Goal: Task Accomplishment & Management: Complete application form

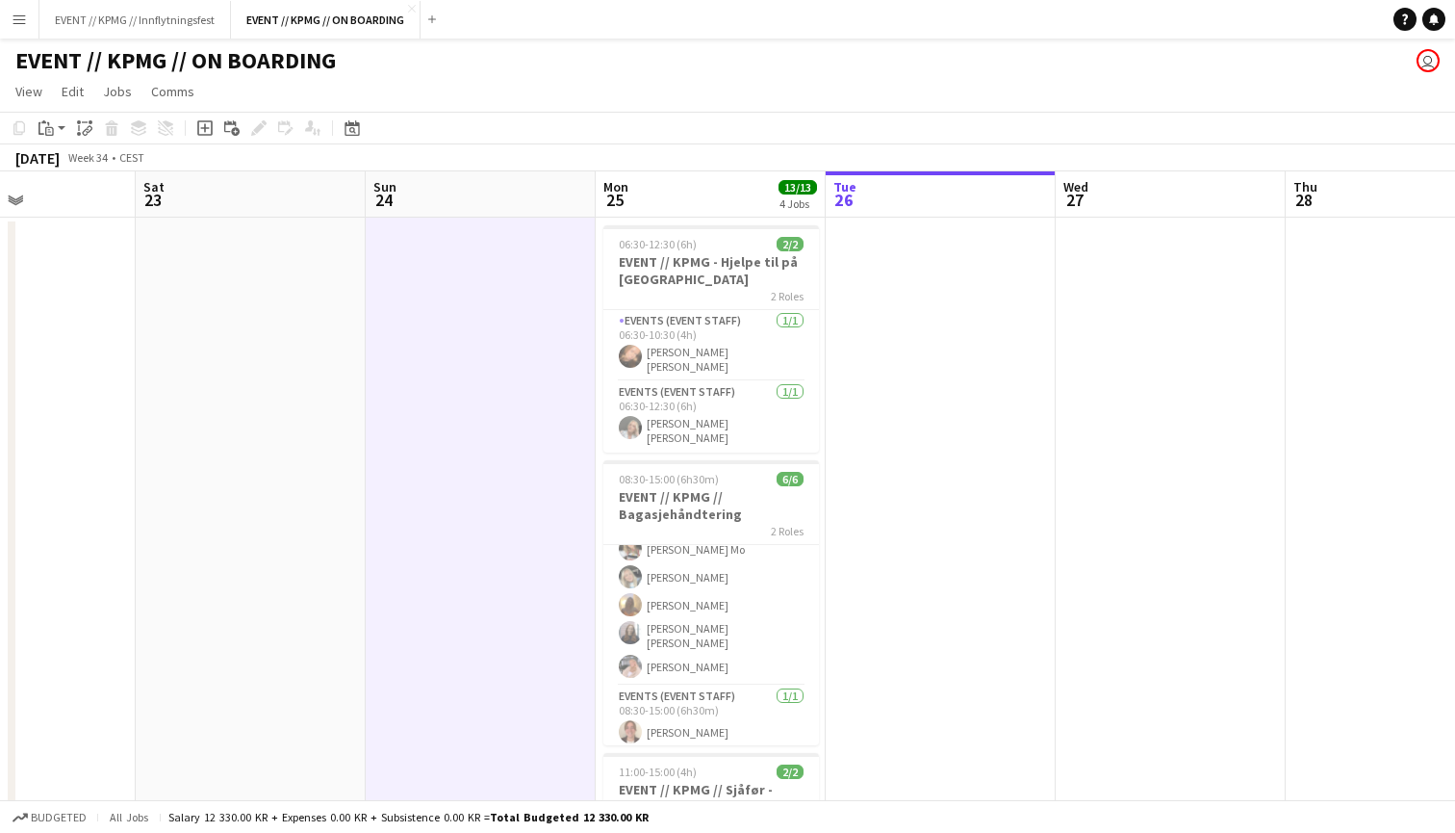
click at [925, 452] on app-date-cell at bounding box center [941, 697] width 230 height 959
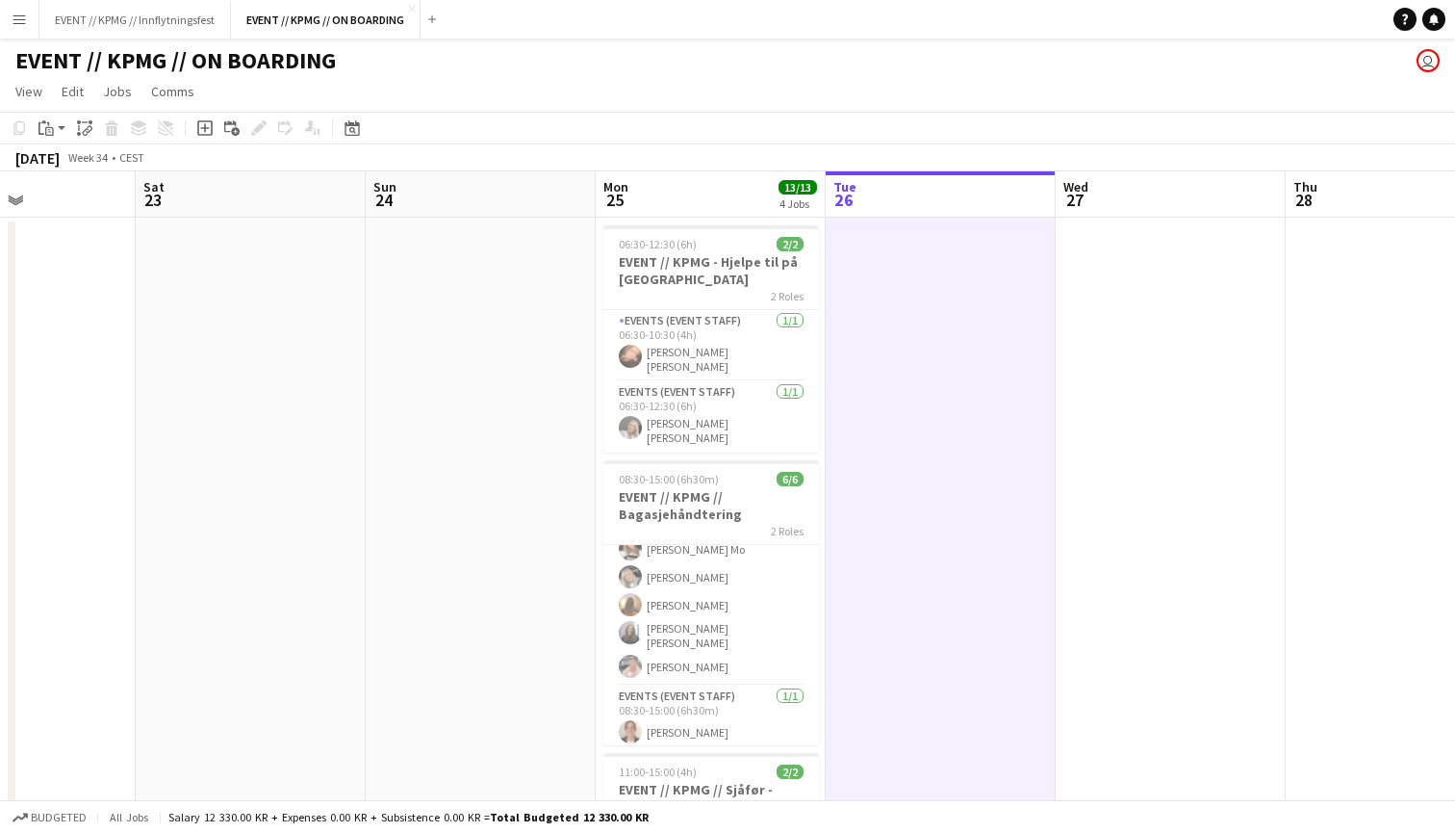
click at [1126, 391] on app-date-cell at bounding box center [1171, 697] width 230 height 959
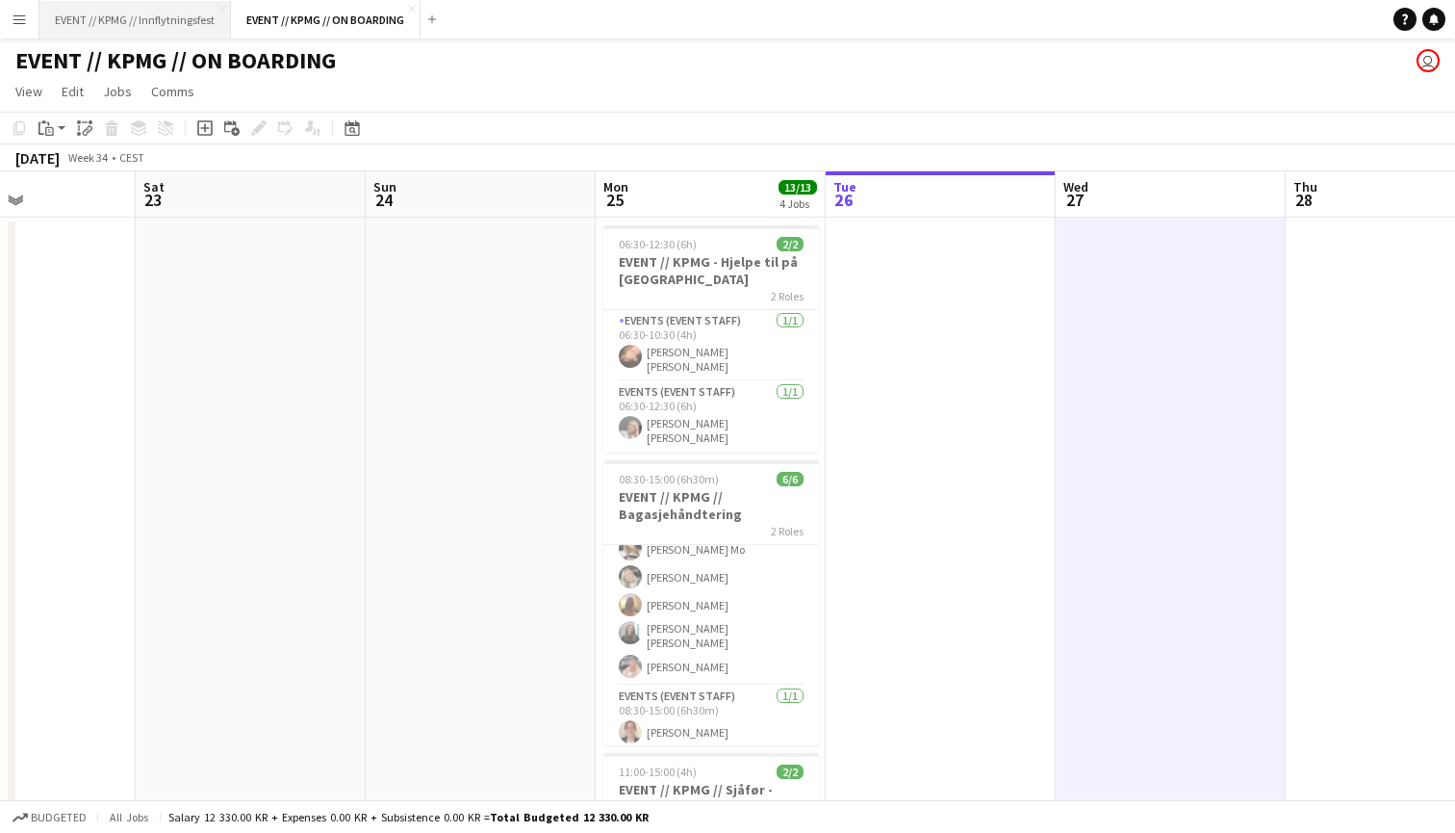
click at [171, 18] on button "EVENT // KPMG // Innflytningsfest Close" at bounding box center [135, 20] width 192 height 38
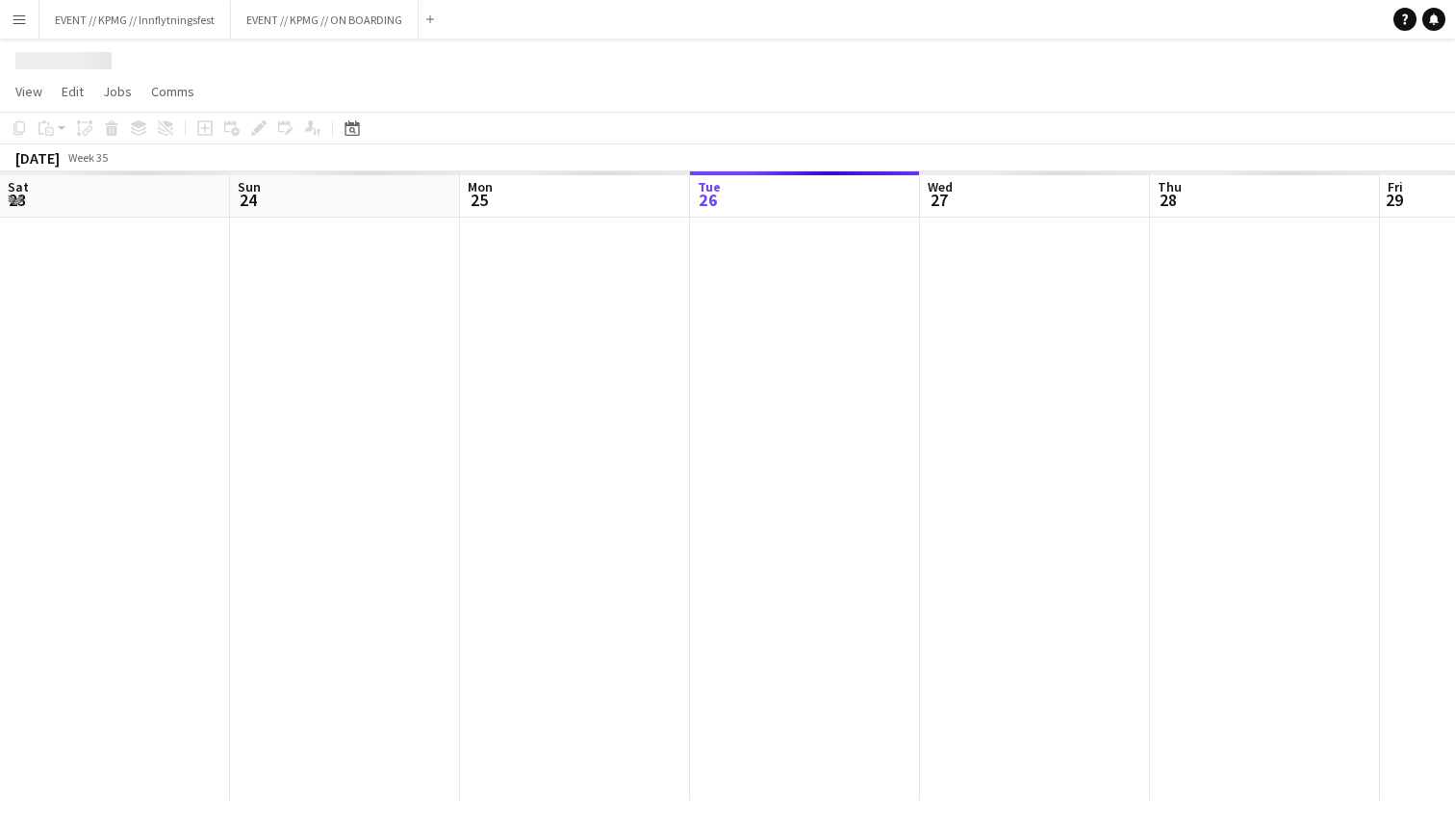
scroll to position [0, 460]
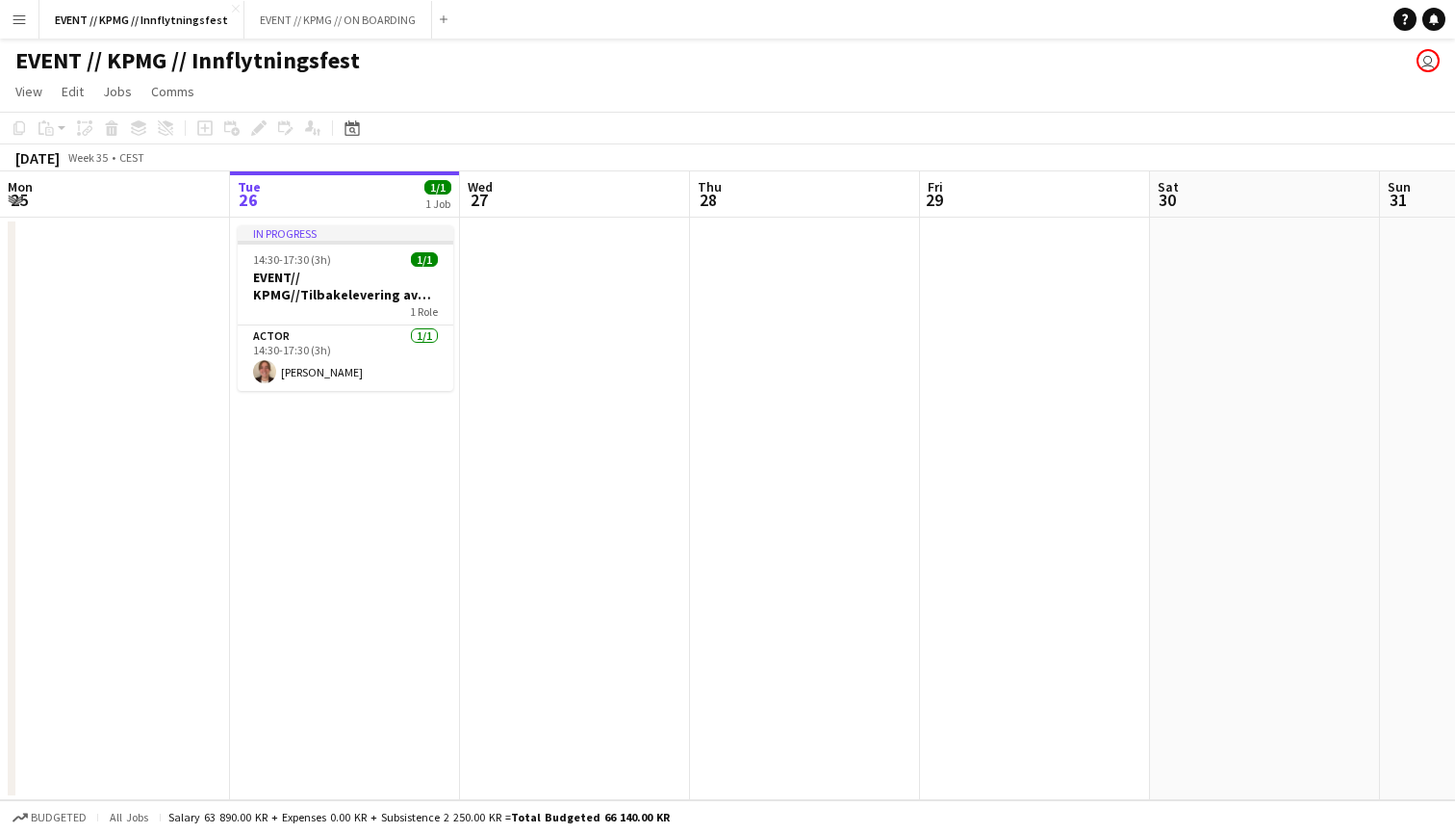
click at [544, 256] on app-date-cell at bounding box center [575, 509] width 230 height 582
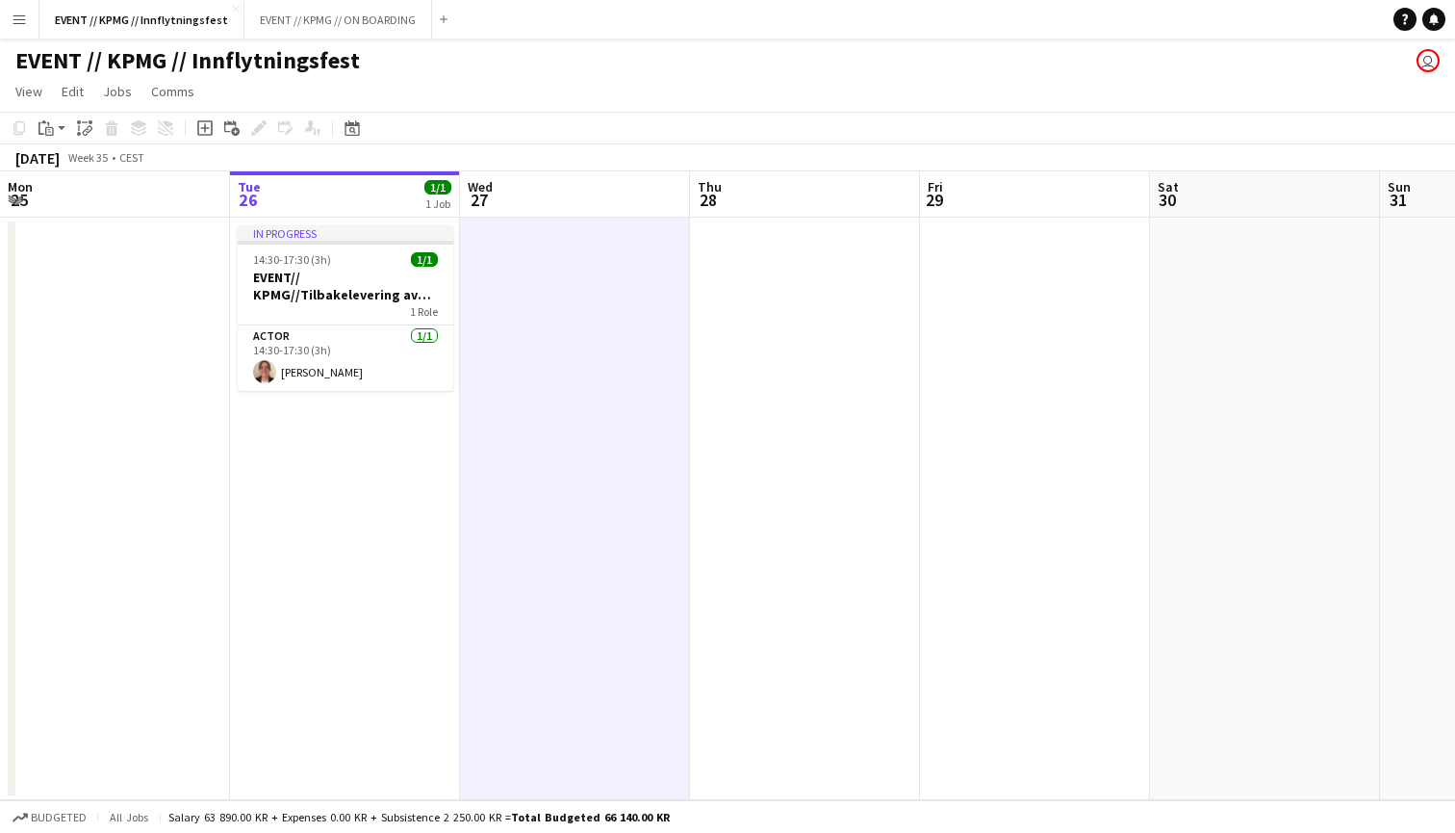
click at [181, 241] on app-date-cell at bounding box center [115, 509] width 230 height 582
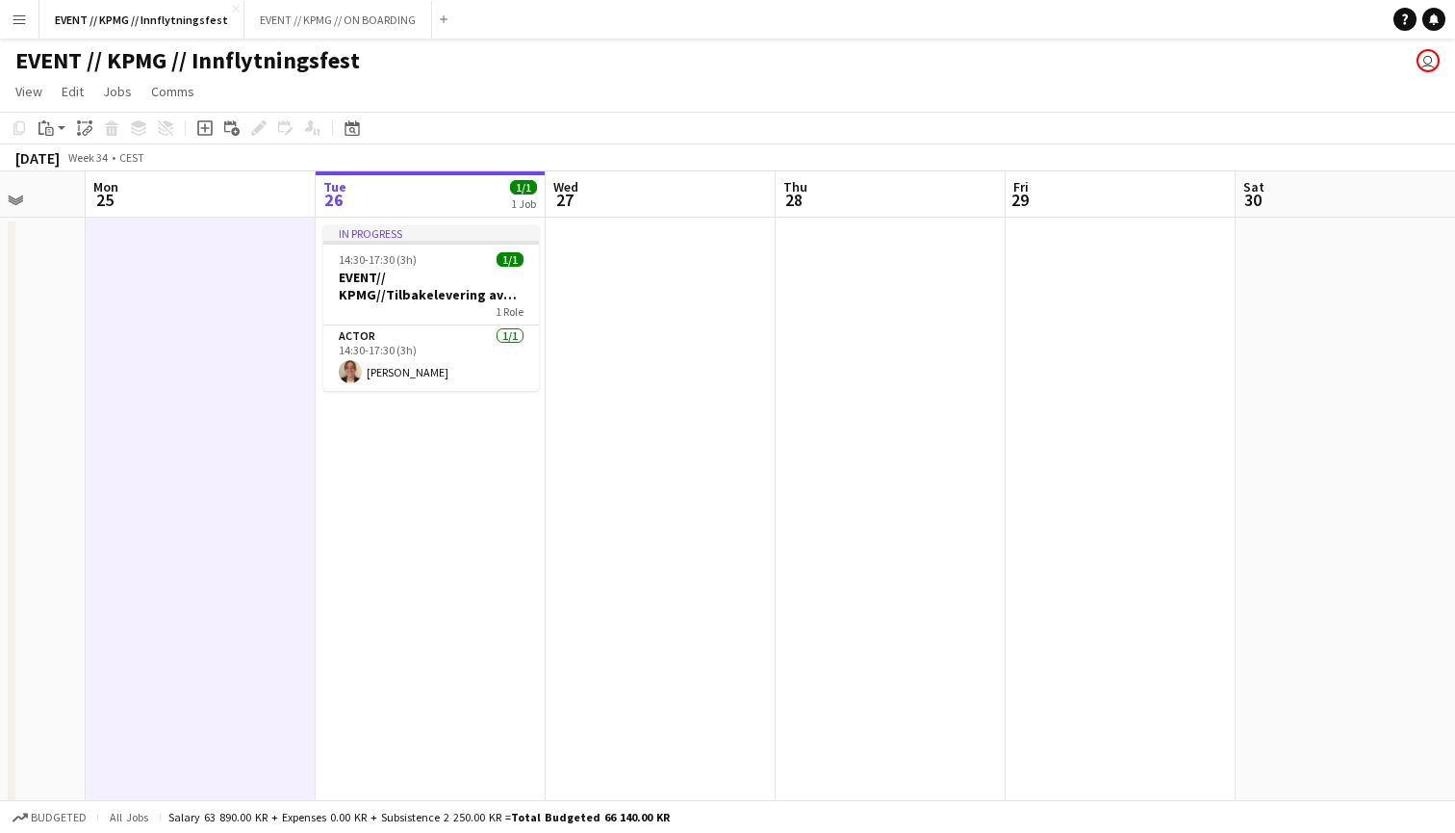
scroll to position [0, 0]
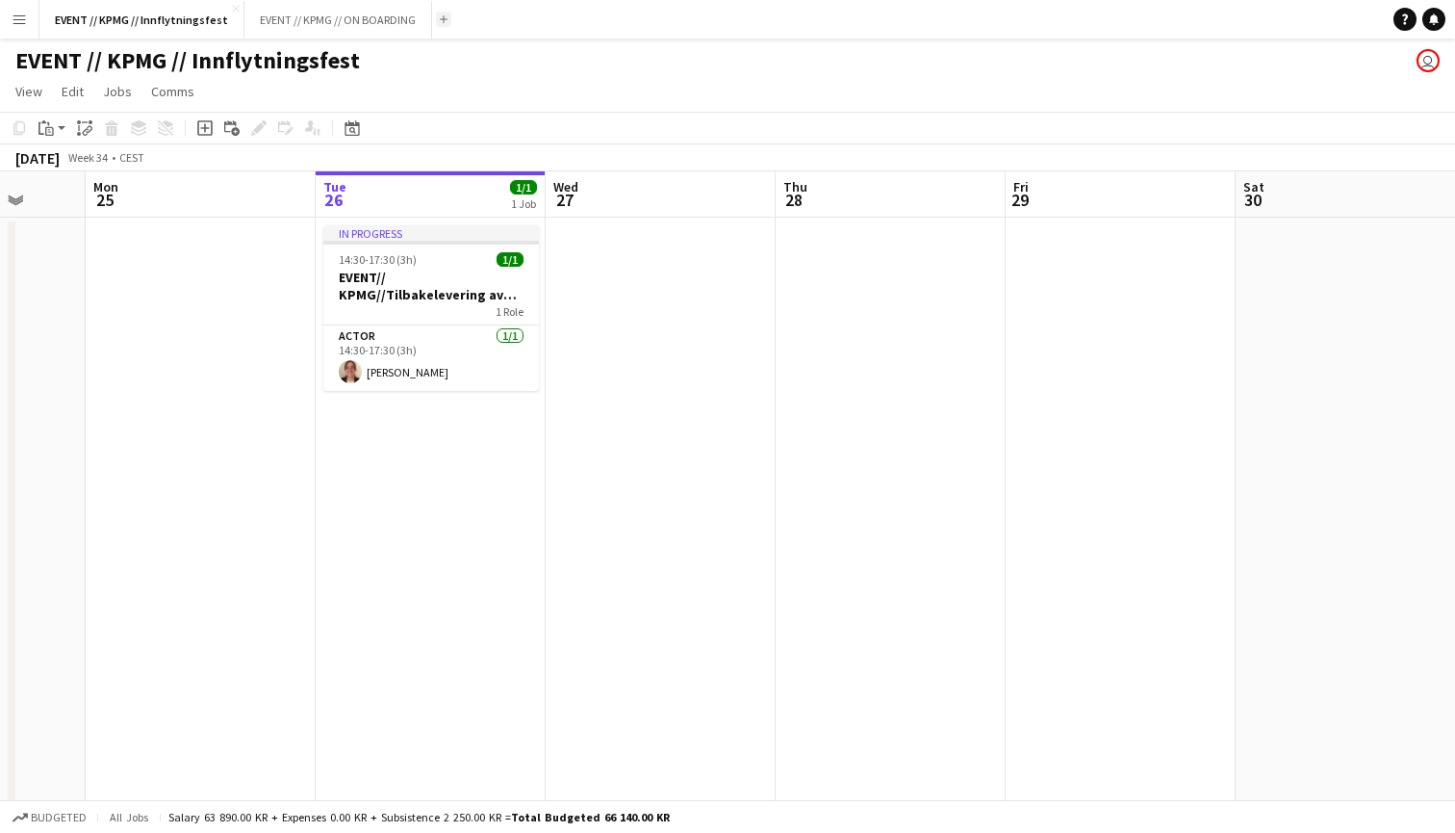
click at [440, 17] on app-icon "Add" at bounding box center [444, 19] width 8 height 8
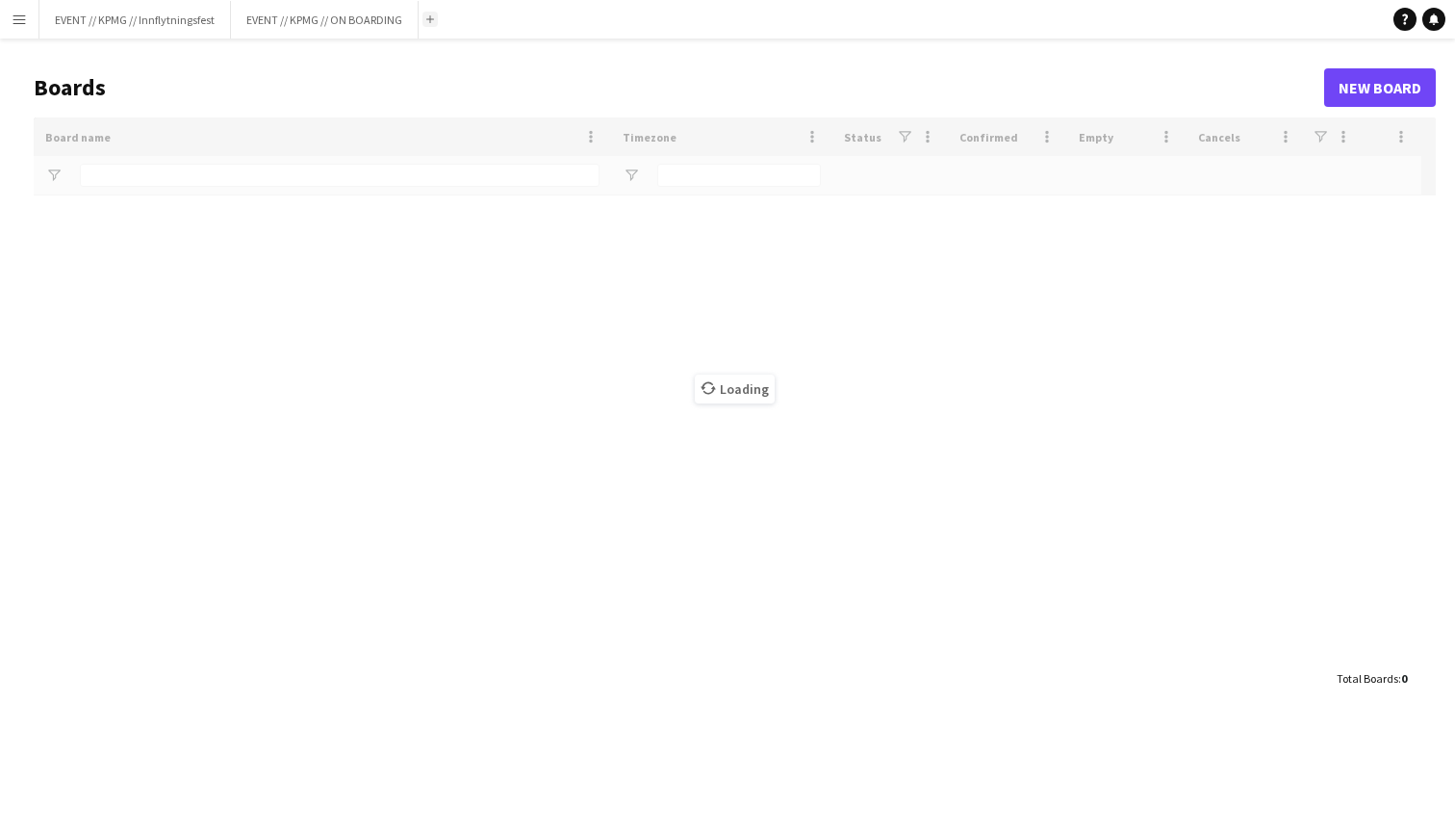
type input "****"
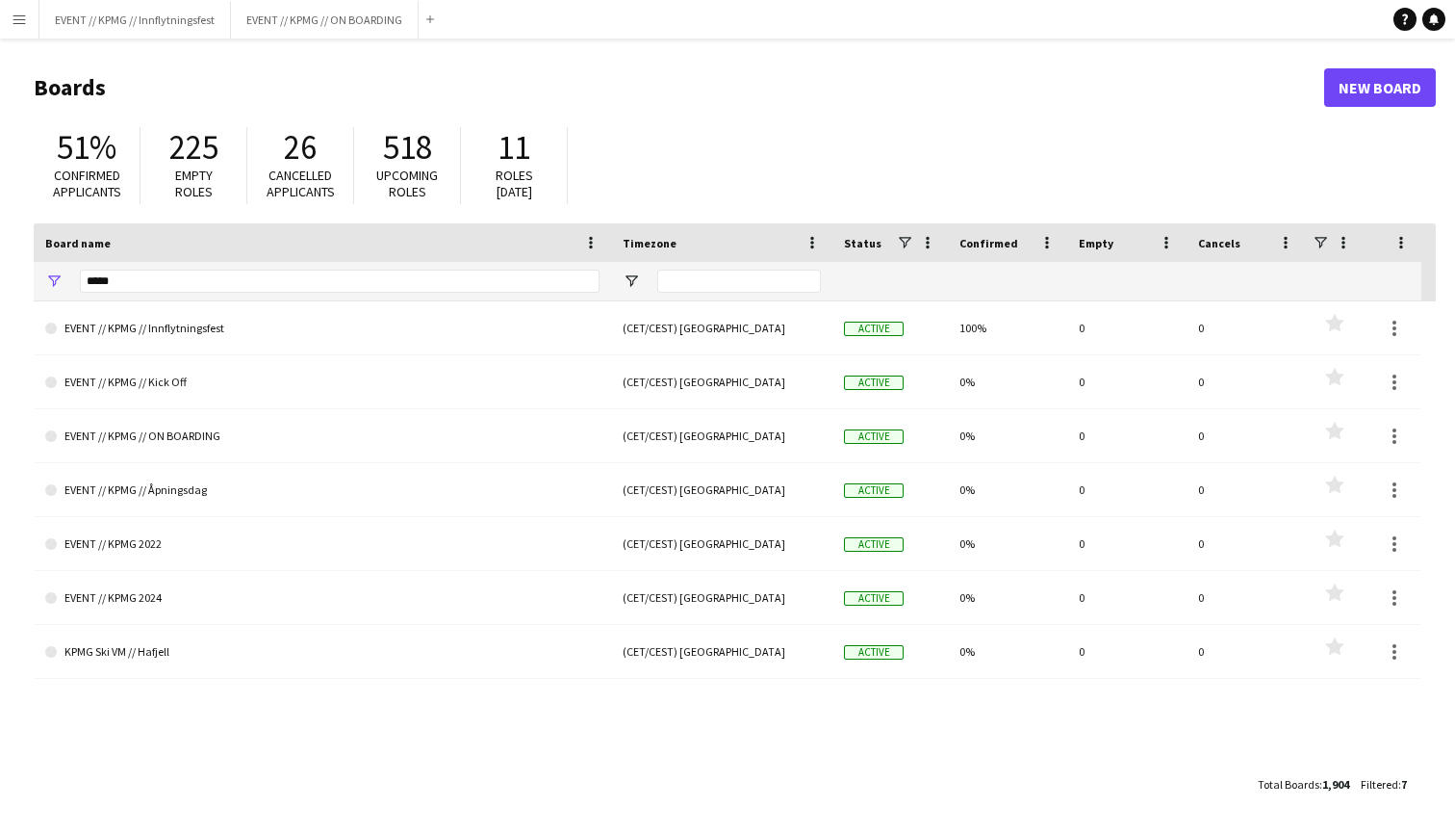
click at [1336, 90] on link "New Board" at bounding box center [1380, 87] width 112 height 38
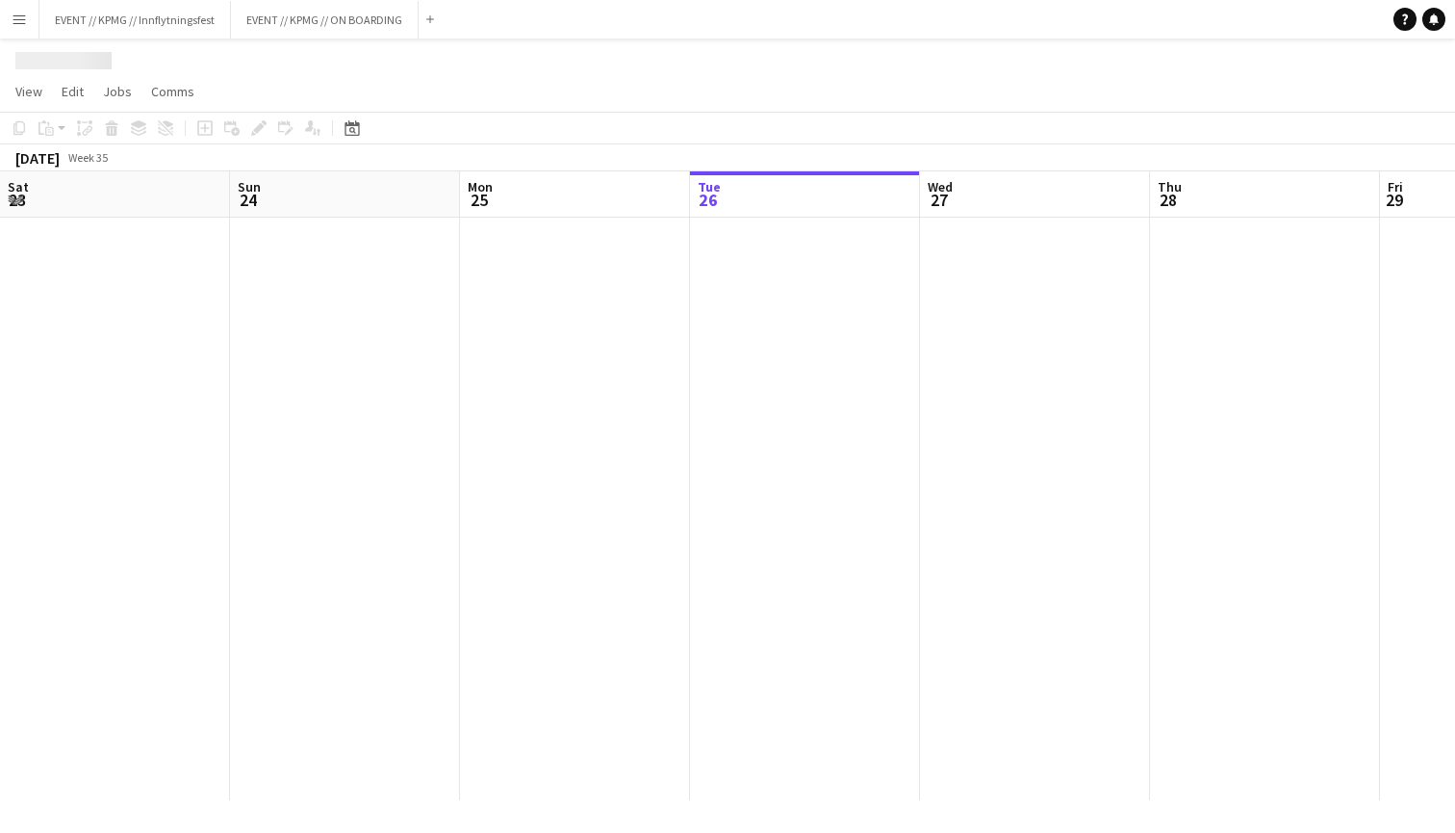
scroll to position [0, 460]
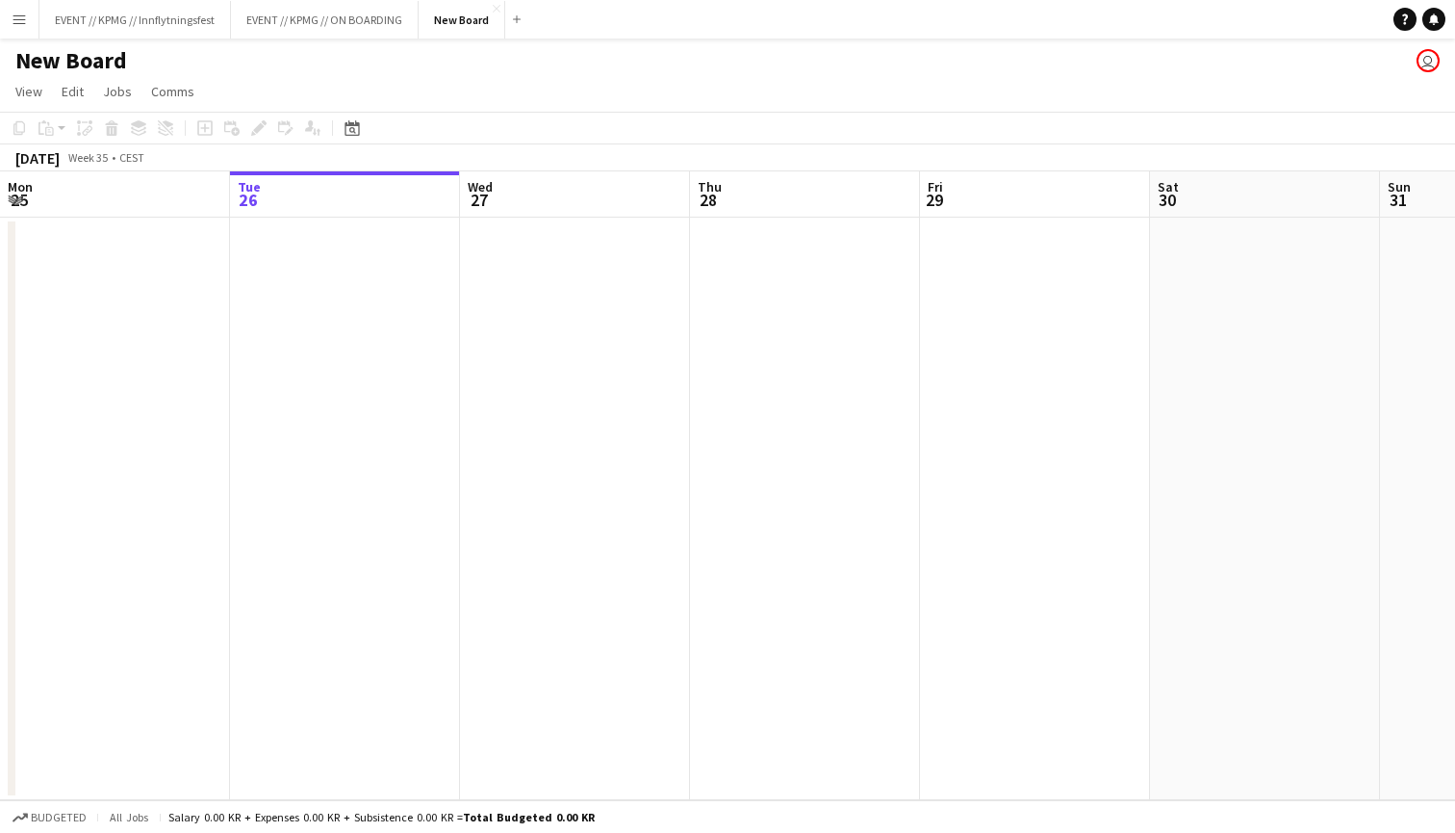
click at [60, 49] on h1 "New Board" at bounding box center [71, 60] width 112 height 29
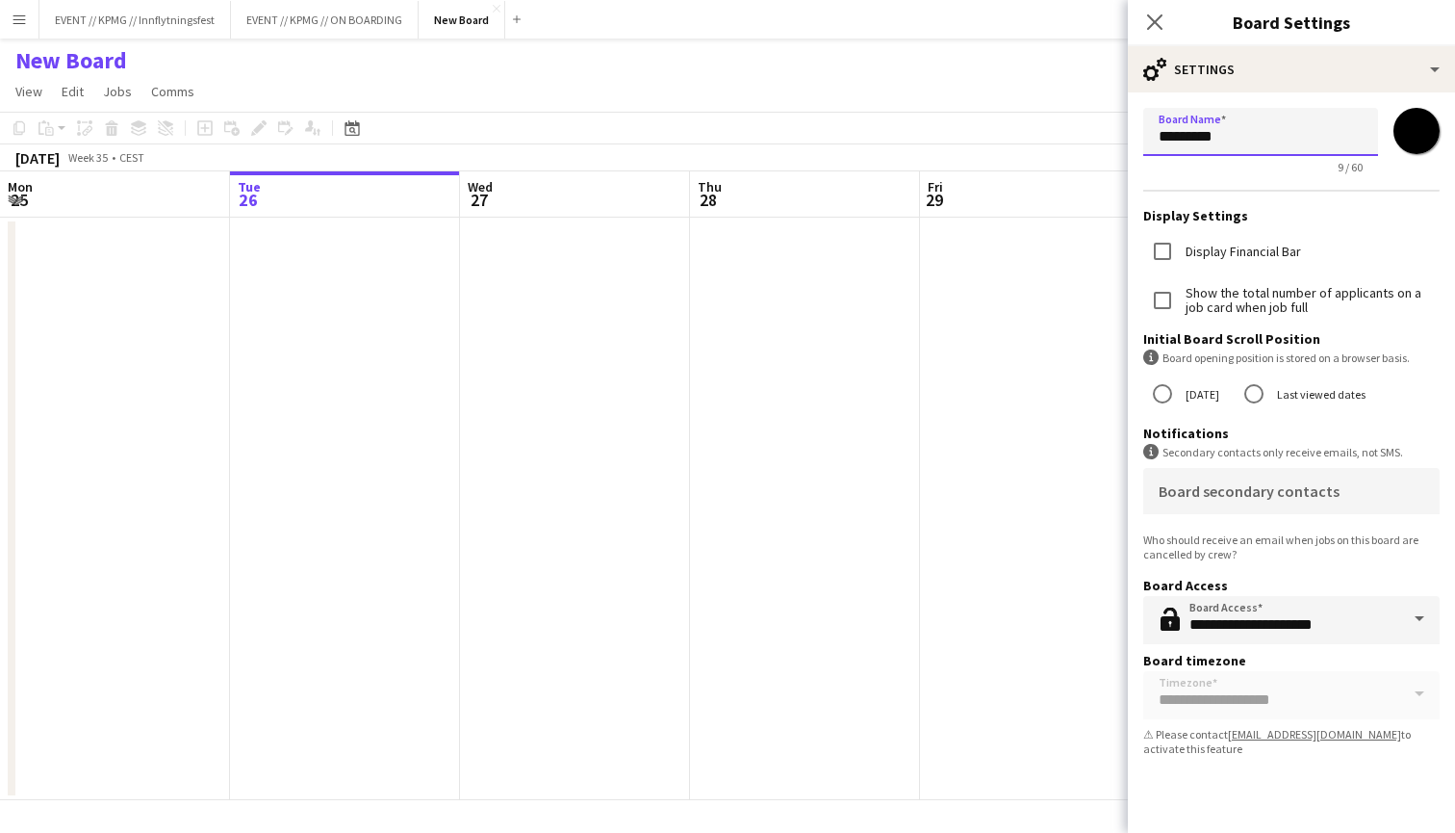
drag, startPoint x: 1270, startPoint y: 138, endPoint x: 987, endPoint y: 131, distance: 283.0
click at [1010, 131] on body "Menu Boards Boards Boards All jobs Status Workforce Workforce My Workforce Recr…" at bounding box center [727, 416] width 1455 height 833
click at [1161, 128] on input "**********" at bounding box center [1260, 132] width 235 height 48
click at [1331, 135] on input "**********" at bounding box center [1260, 132] width 235 height 48
type input "**********"
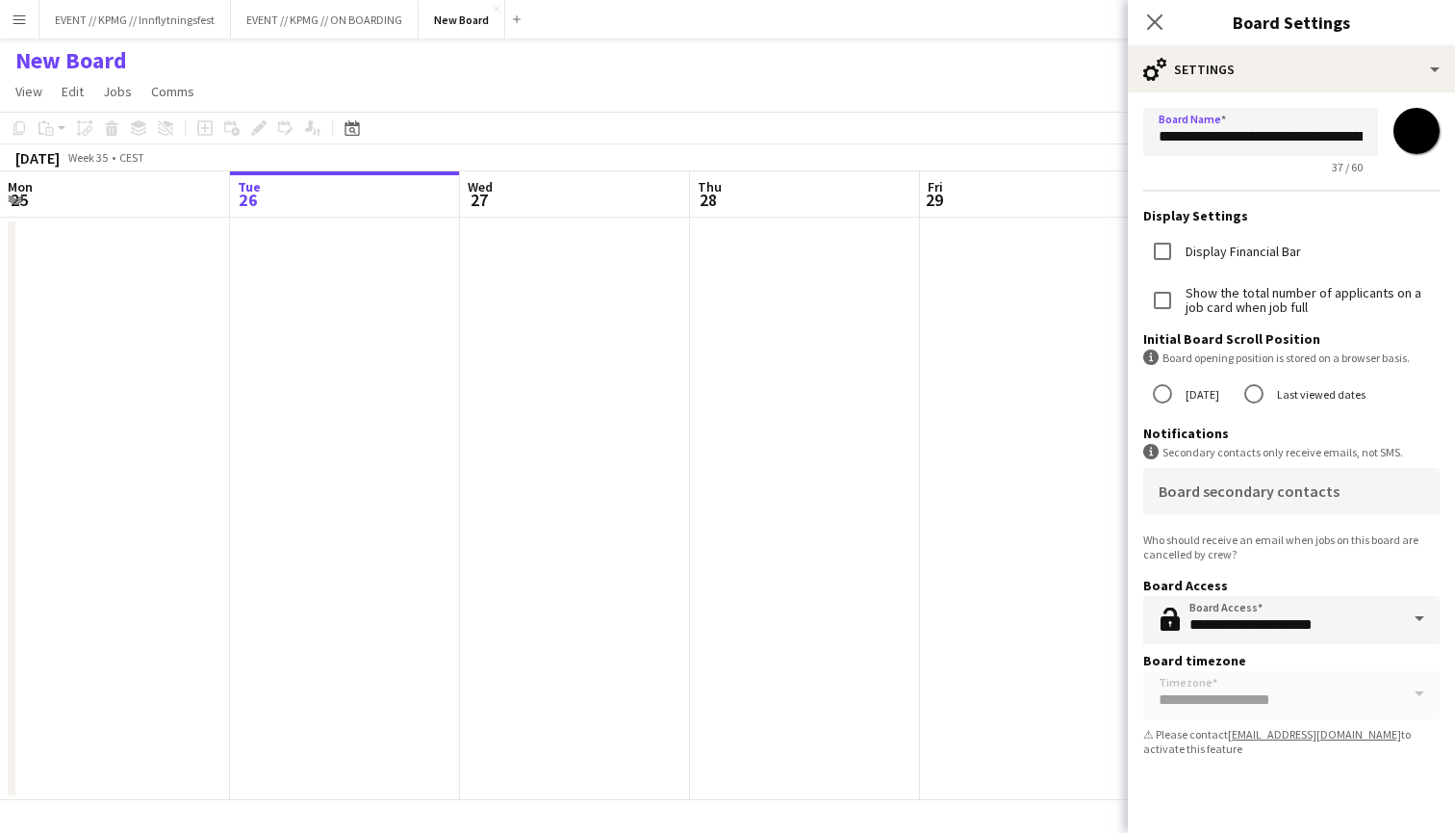
click at [1011, 388] on app-date-cell at bounding box center [1035, 509] width 230 height 582
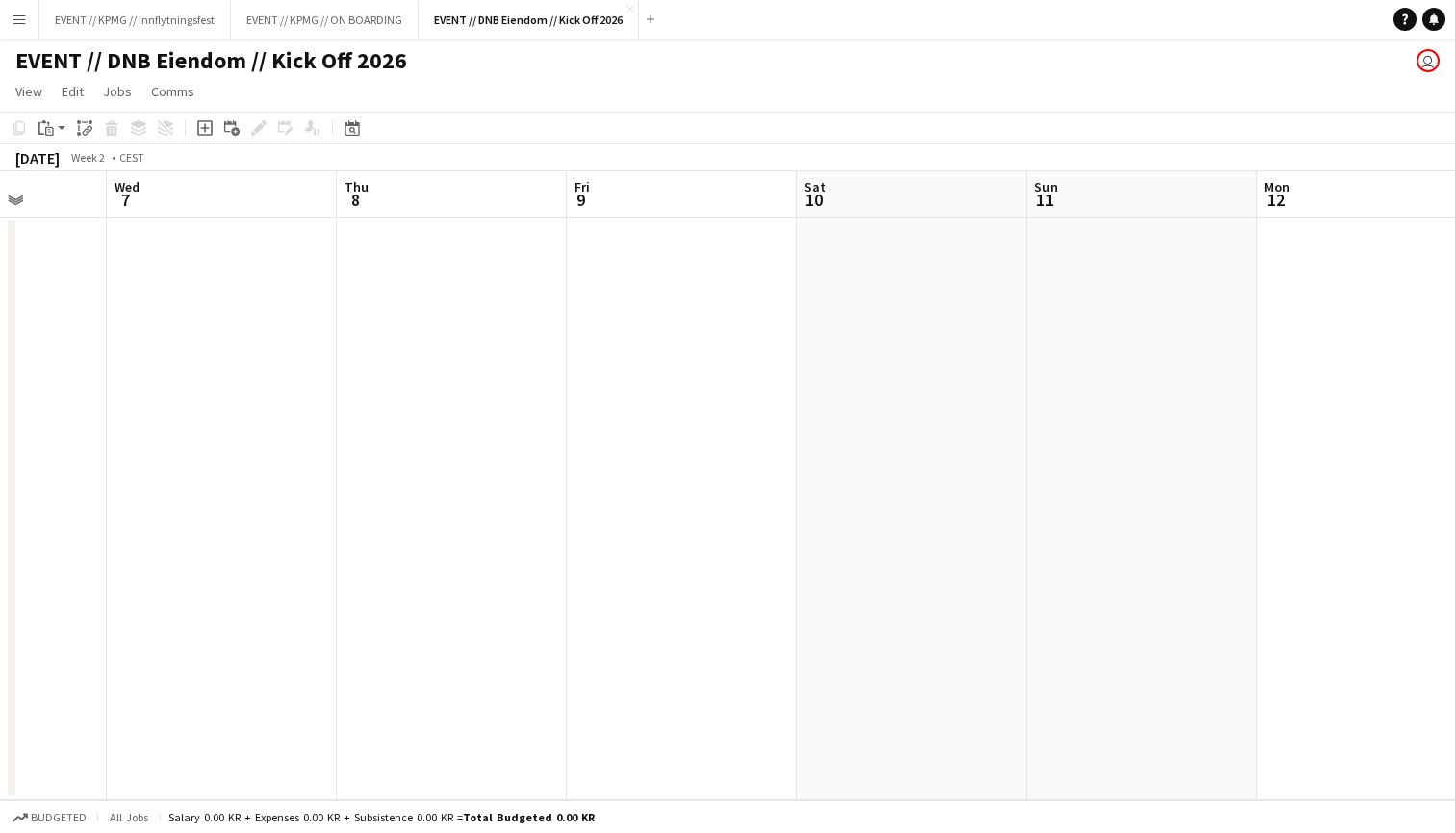
scroll to position [0, 582]
click at [701, 307] on app-date-cell at bounding box center [683, 509] width 230 height 582
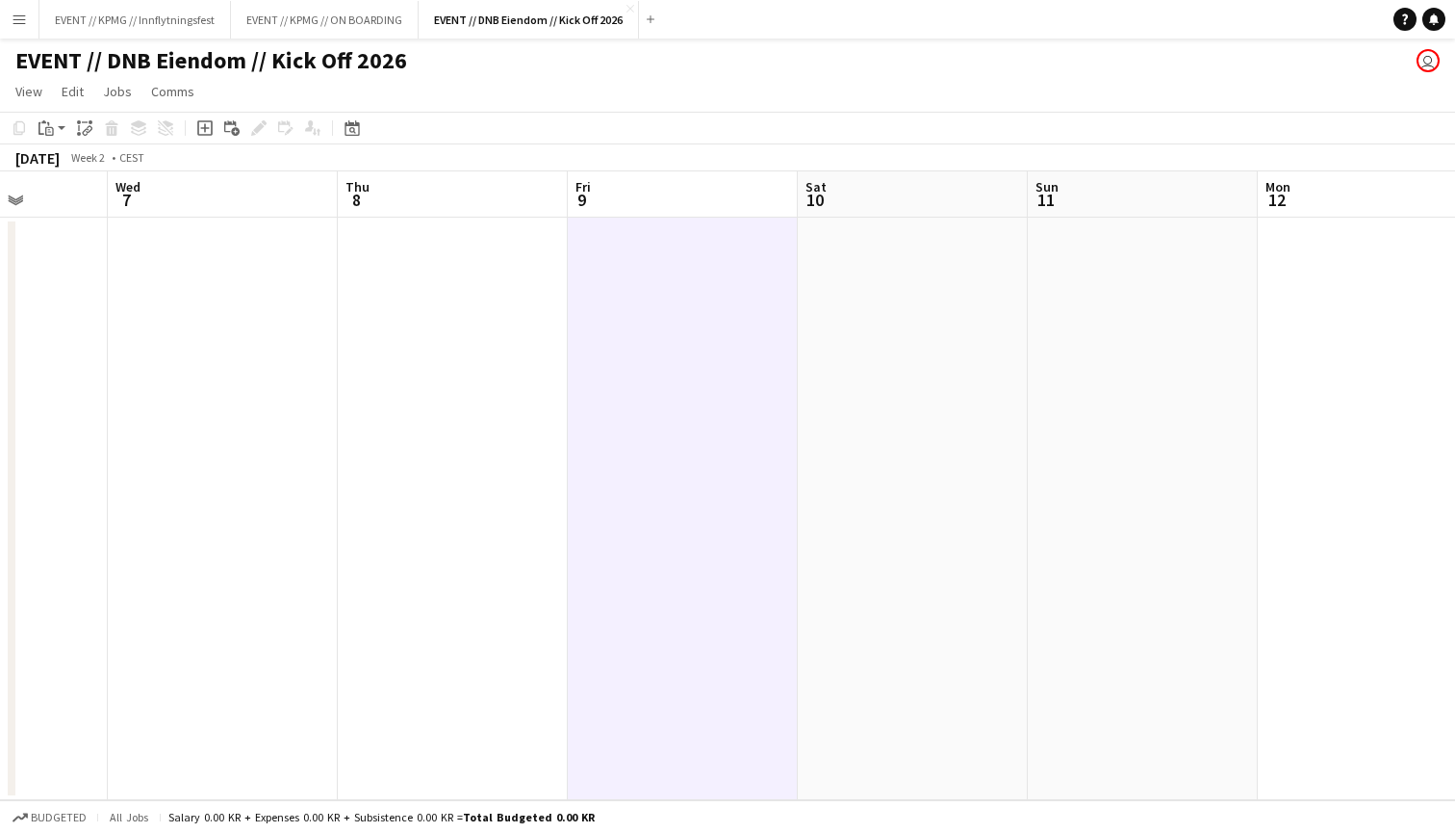
click at [529, 335] on app-date-cell at bounding box center [453, 509] width 230 height 582
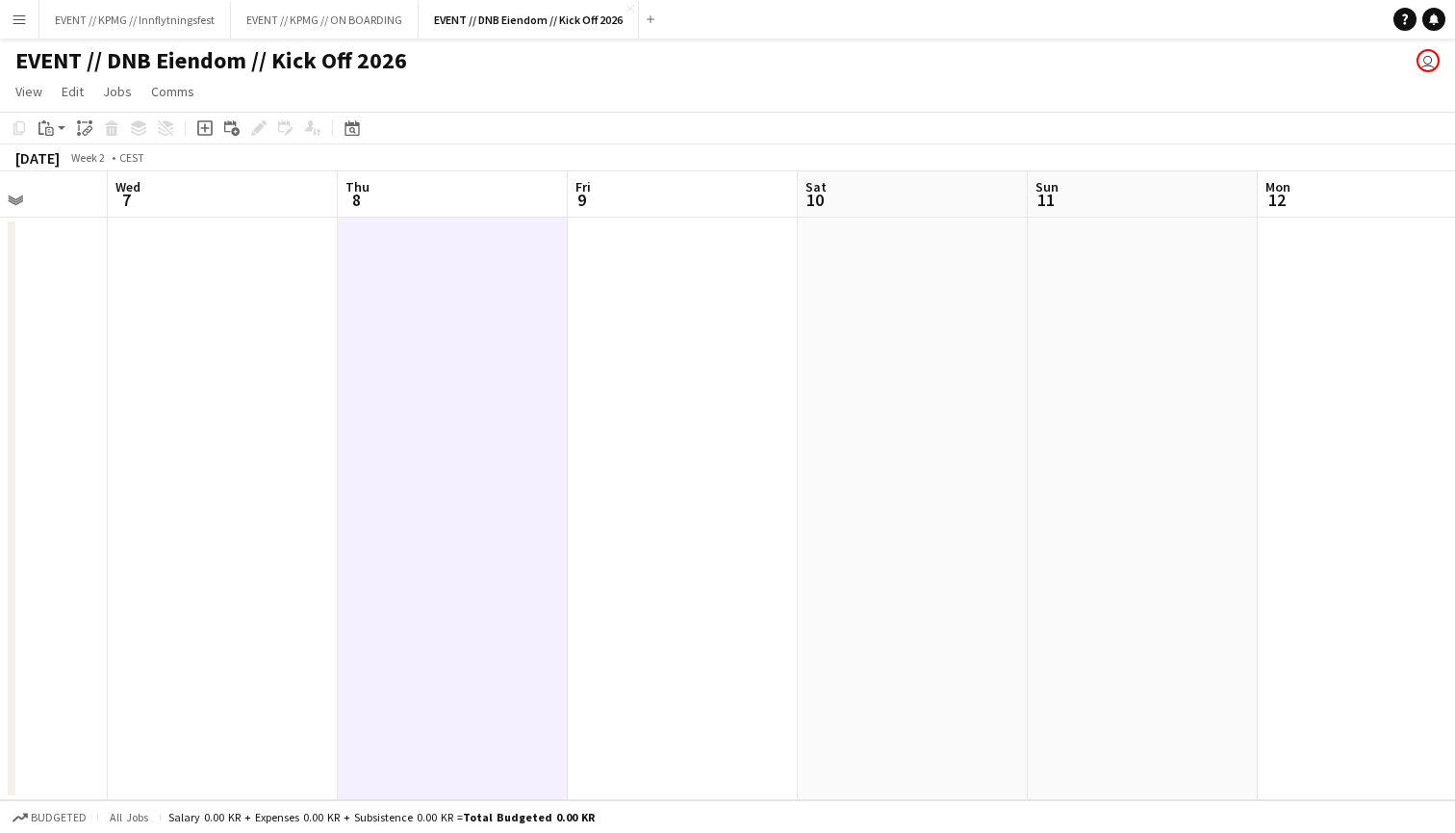
click at [605, 295] on app-date-cell at bounding box center [683, 509] width 230 height 582
